Goal: Check status

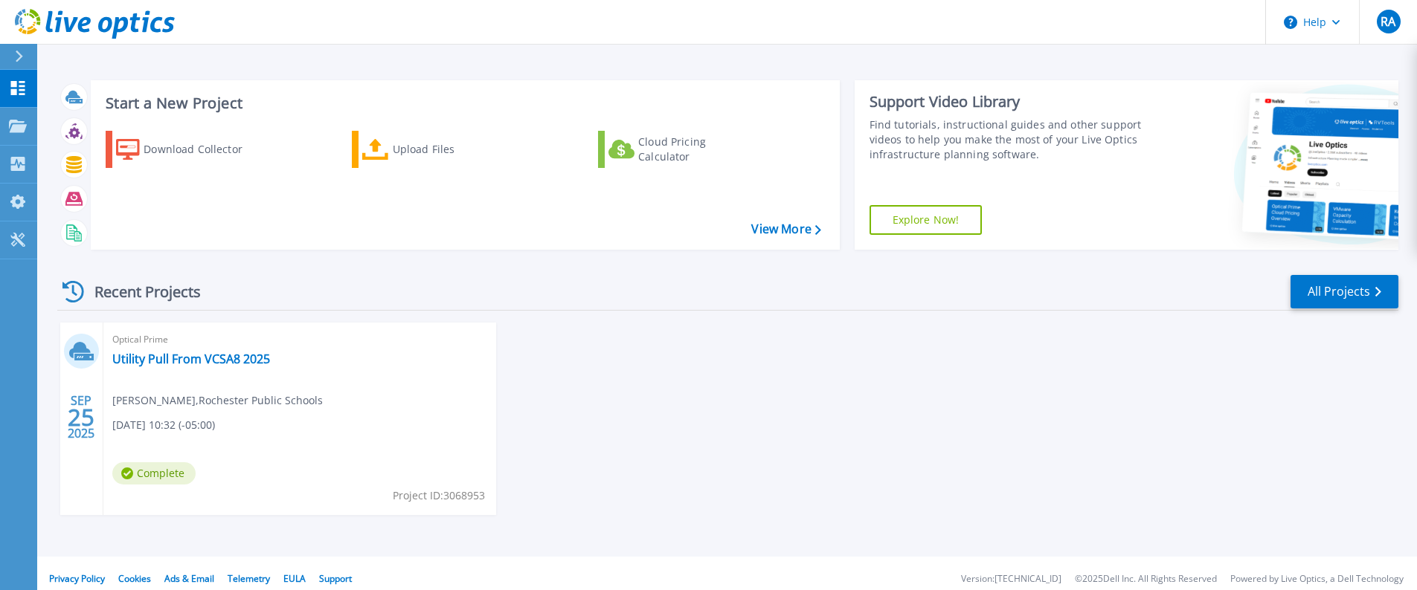
click at [690, 2] on header "Help RA End User Roger Allen roallen@rochesterschools.org Rochester Public Scho…" at bounding box center [708, 22] width 1417 height 45
click at [152, 439] on div "Optical Prime Utility Pull From VCSA8 2025 Roger Allen , Rochester Public Schoo…" at bounding box center [299, 419] width 393 height 193
click at [193, 361] on link "Utility Pull From VCSA8 2025" at bounding box center [191, 359] width 158 height 15
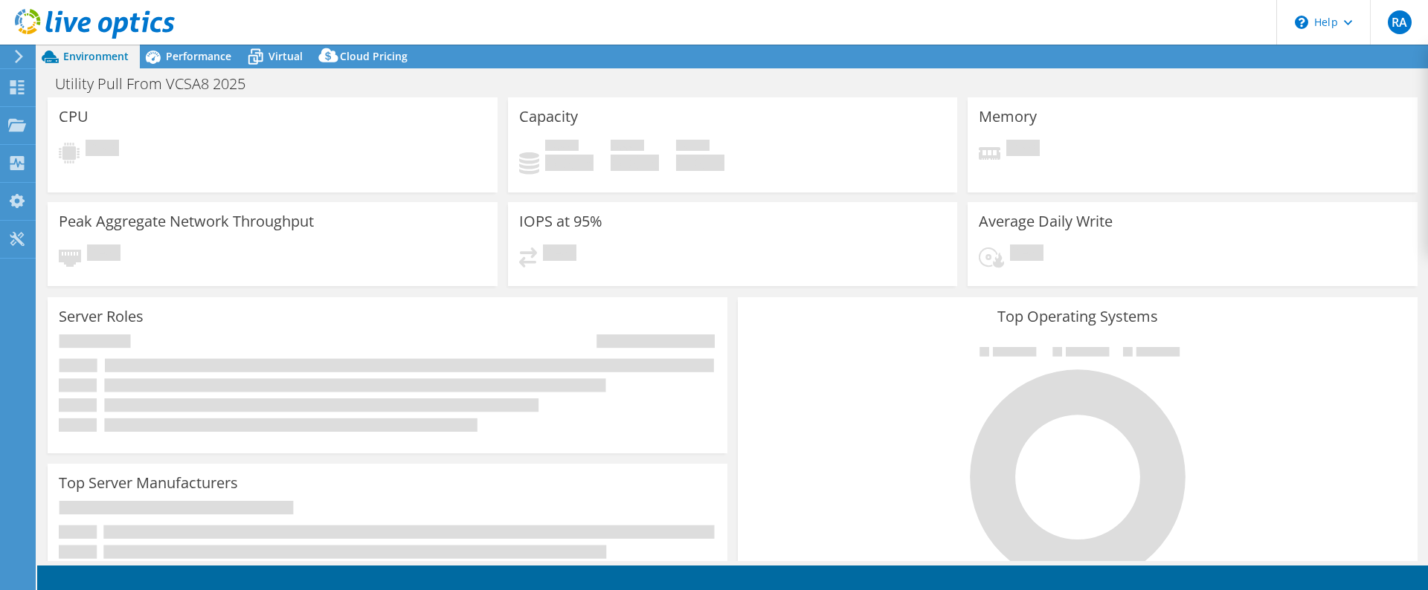
select select "USD"
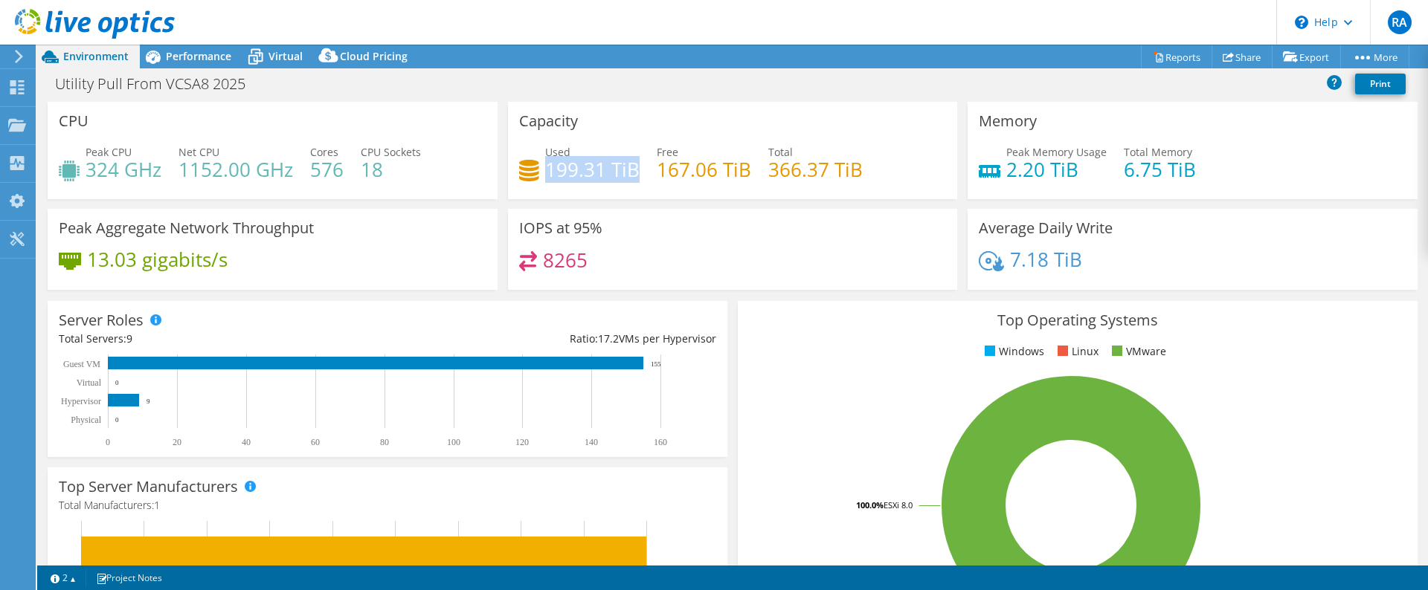
drag, startPoint x: 628, startPoint y: 169, endPoint x: 541, endPoint y: 172, distance: 87.1
click at [545, 172] on h4 "199.31 TiB" at bounding box center [592, 169] width 94 height 16
drag, startPoint x: 541, startPoint y: 172, endPoint x: 619, endPoint y: 183, distance: 78.9
click at [619, 183] on div "Used 199.31 TiB Free 167.06 TiB Total 366.37 TiB" at bounding box center [733, 168] width 428 height 48
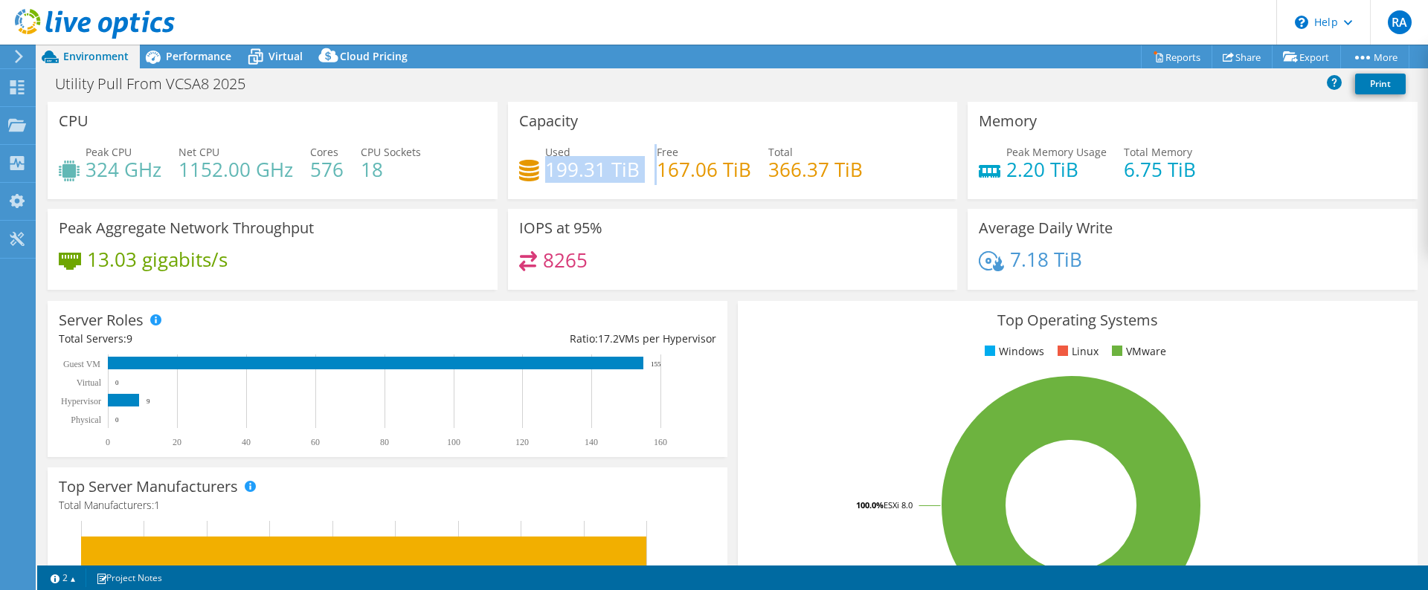
click at [619, 183] on div "Used 199.31 TiB Free 167.06 TiB Total 366.37 TiB" at bounding box center [733, 168] width 428 height 48
